Goal: Navigation & Orientation: Find specific page/section

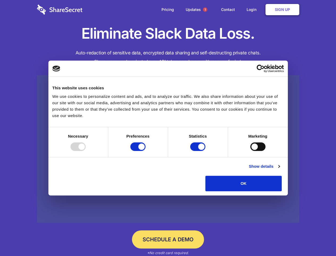
click at [86, 151] on div at bounding box center [78, 146] width 15 height 9
click at [146, 151] on input "Preferences" at bounding box center [137, 146] width 15 height 9
checkbox input "false"
click at [199, 151] on input "Statistics" at bounding box center [197, 146] width 15 height 9
checkbox input "false"
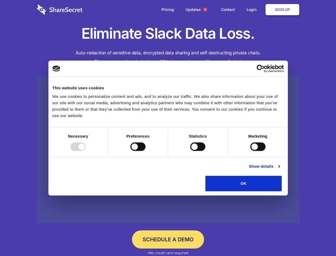
click at [250, 151] on input "Marketing" at bounding box center [257, 146] width 15 height 9
checkbox input "true"
click at [280, 169] on link "Show details" at bounding box center [264, 166] width 31 height 6
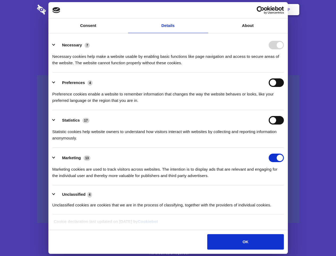
click at [284, 72] on li "Necessary 7 Necessary cookies help make a website usable by enabling basic func…" at bounding box center [168, 54] width 232 height 38
click at [205, 10] on span "1" at bounding box center [205, 9] width 4 height 4
